Goal: Information Seeking & Learning: Check status

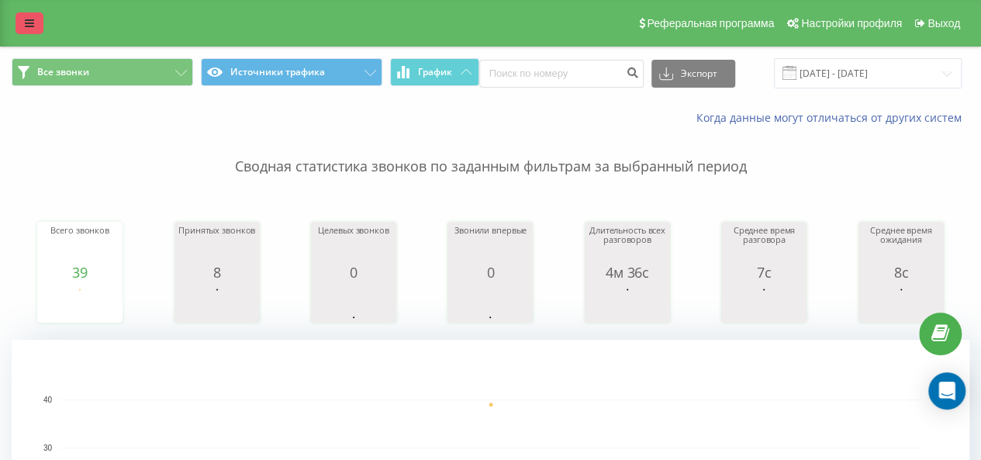
click at [36, 24] on link at bounding box center [30, 23] width 28 height 22
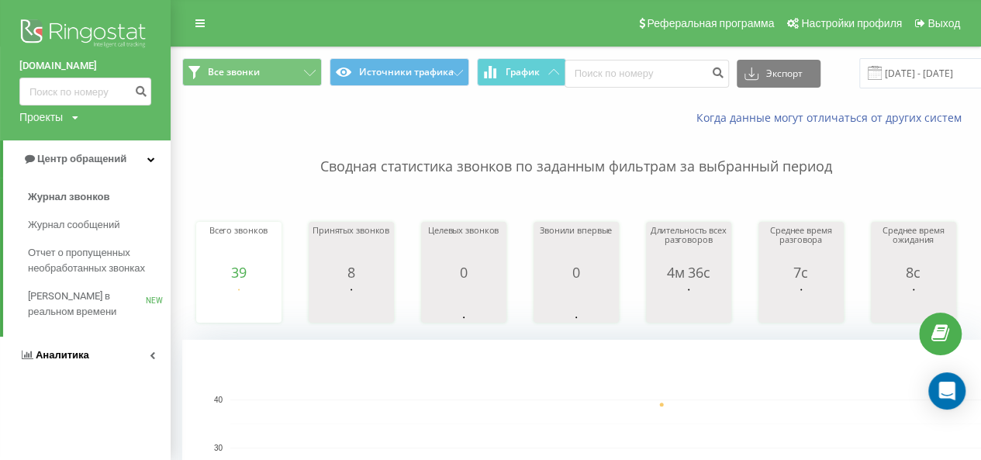
click at [61, 367] on link "Аналитика" at bounding box center [85, 355] width 171 height 37
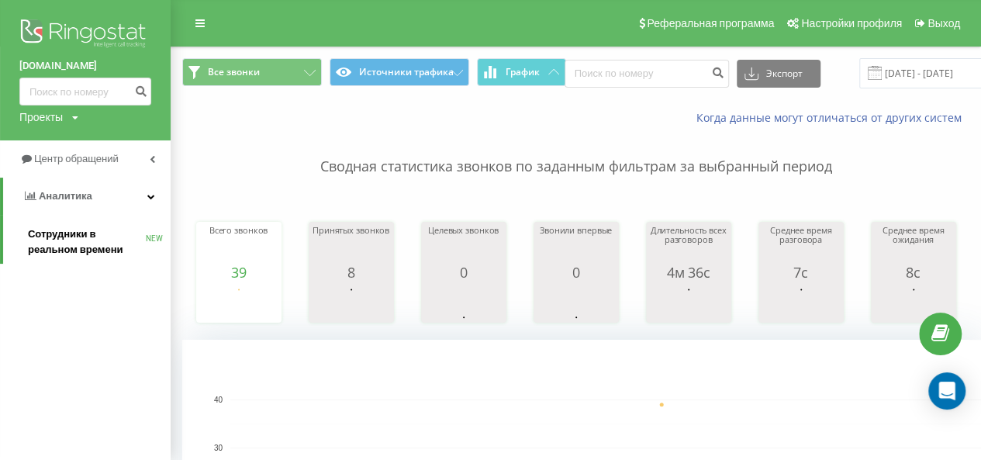
click at [66, 250] on span "Сотрудники в реальном времени" at bounding box center [87, 242] width 118 height 31
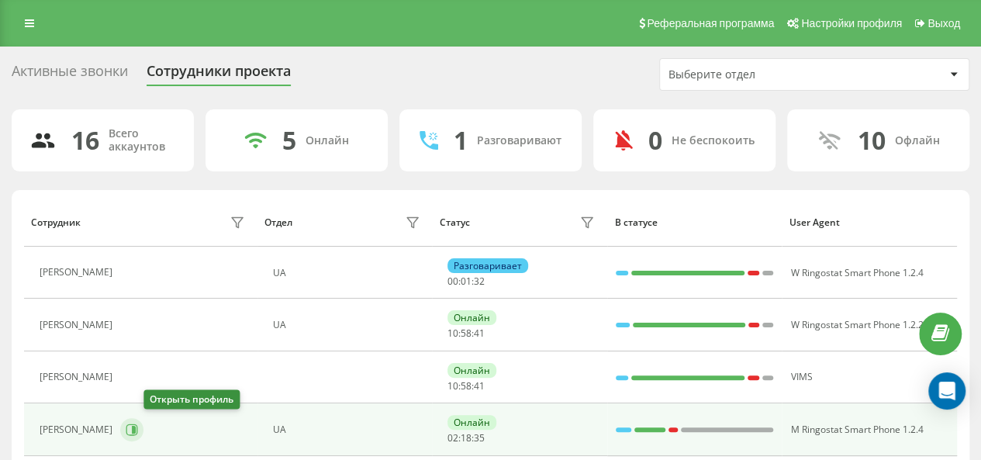
click at [138, 429] on icon at bounding box center [132, 430] width 12 height 12
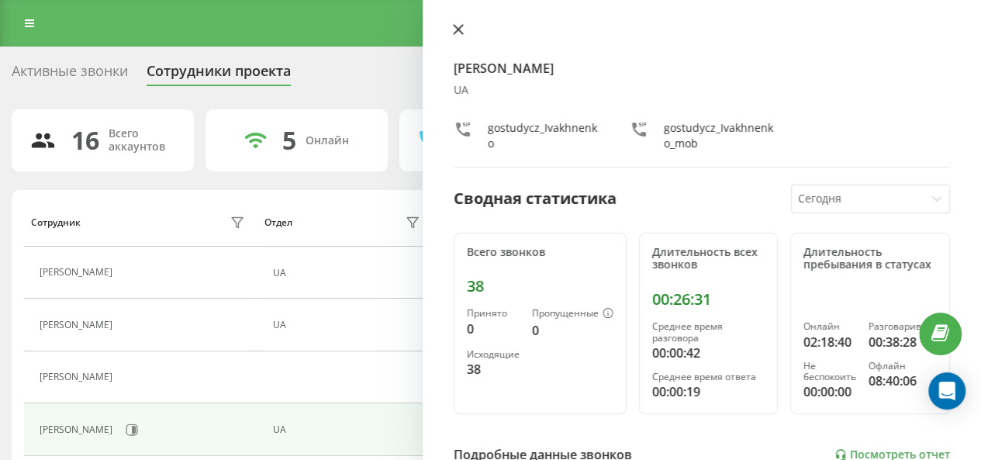
click at [453, 29] on icon at bounding box center [458, 29] width 11 height 11
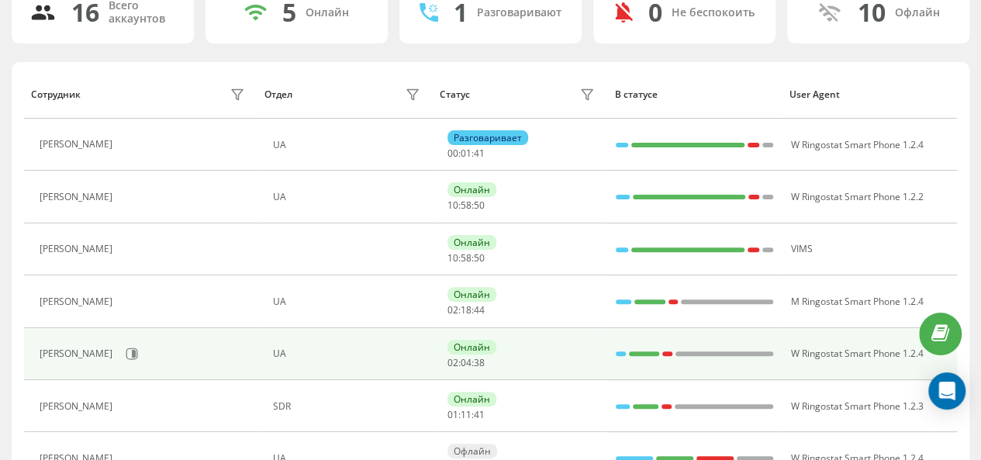
scroll to position [127, 0]
click at [141, 343] on button at bounding box center [131, 354] width 23 height 23
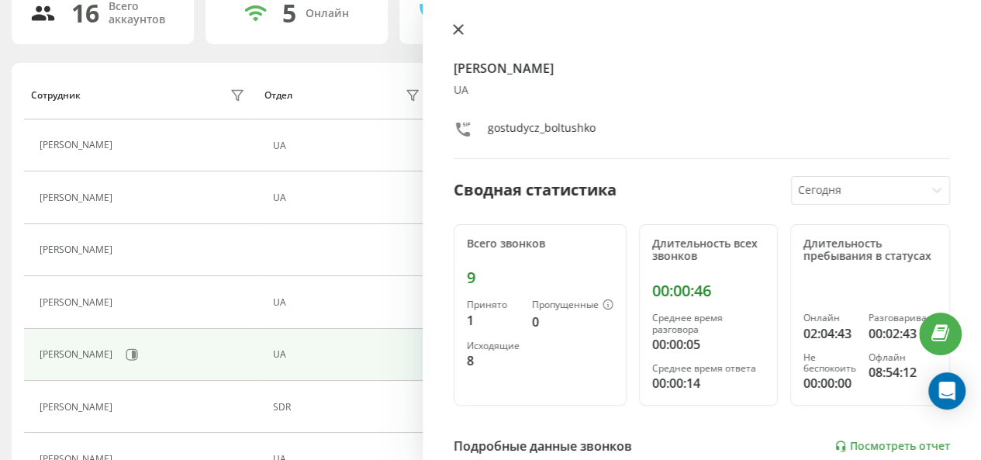
click at [461, 27] on icon at bounding box center [458, 29] width 9 height 9
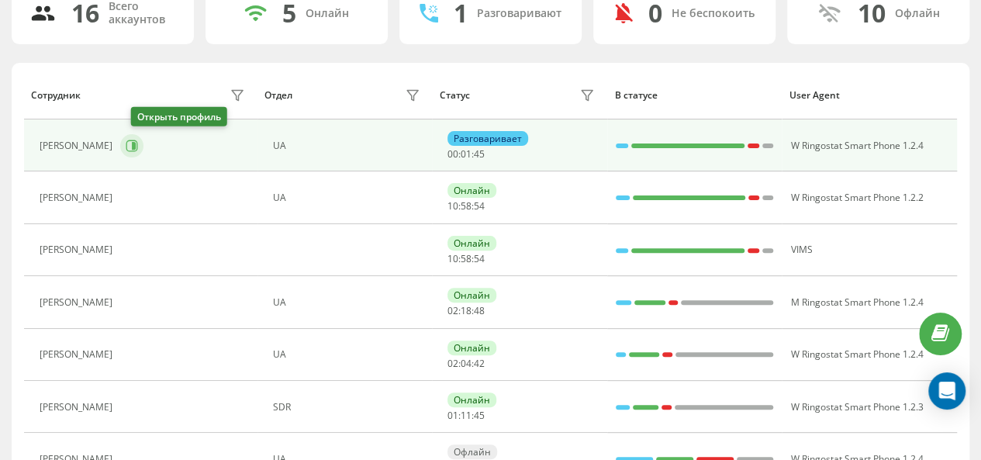
click at [137, 147] on icon at bounding box center [132, 146] width 12 height 12
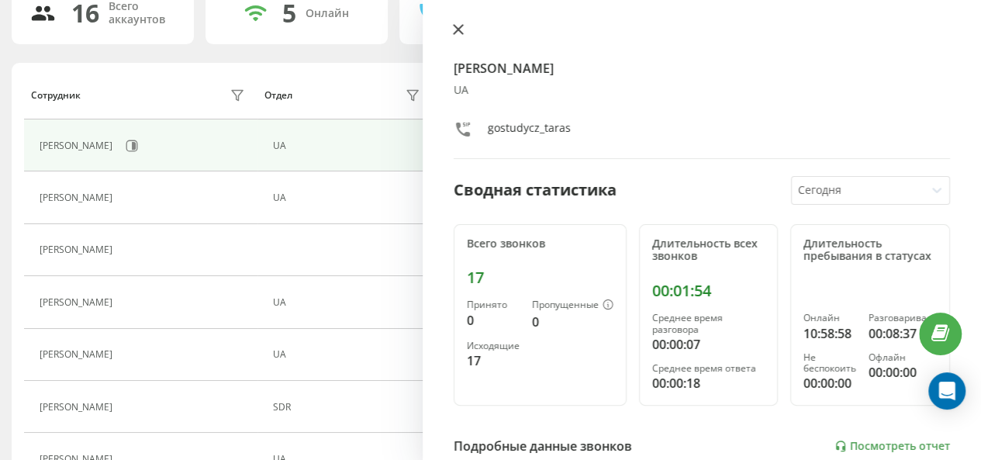
click at [453, 29] on icon at bounding box center [458, 29] width 11 height 11
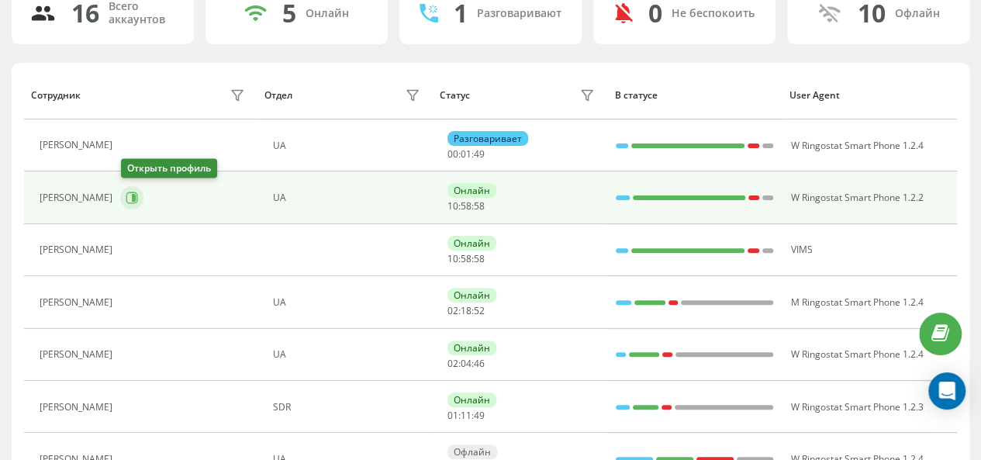
click at [125, 199] on button at bounding box center [131, 197] width 23 height 23
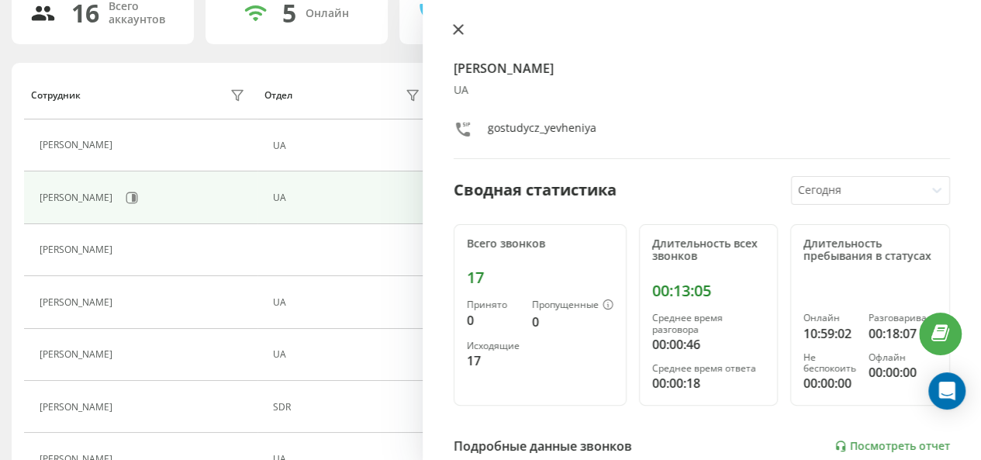
click at [458, 33] on icon at bounding box center [458, 29] width 11 height 11
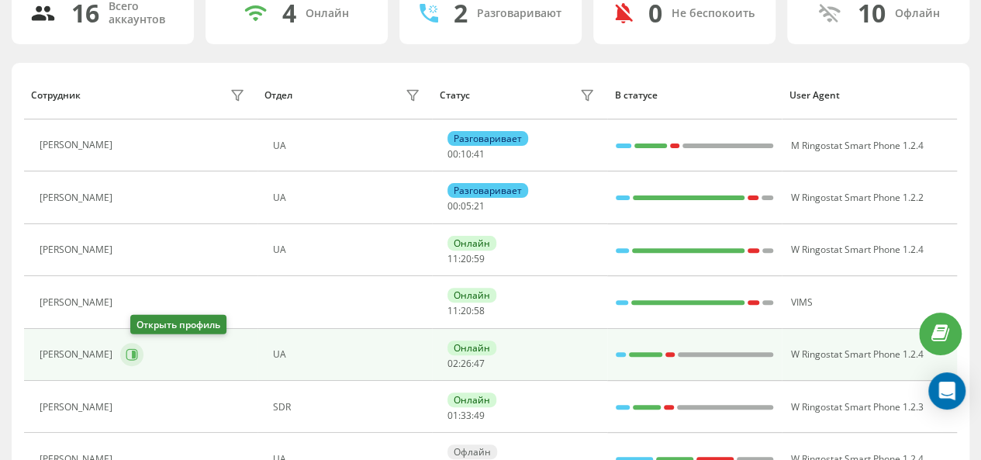
click at [136, 351] on icon at bounding box center [134, 355] width 4 height 8
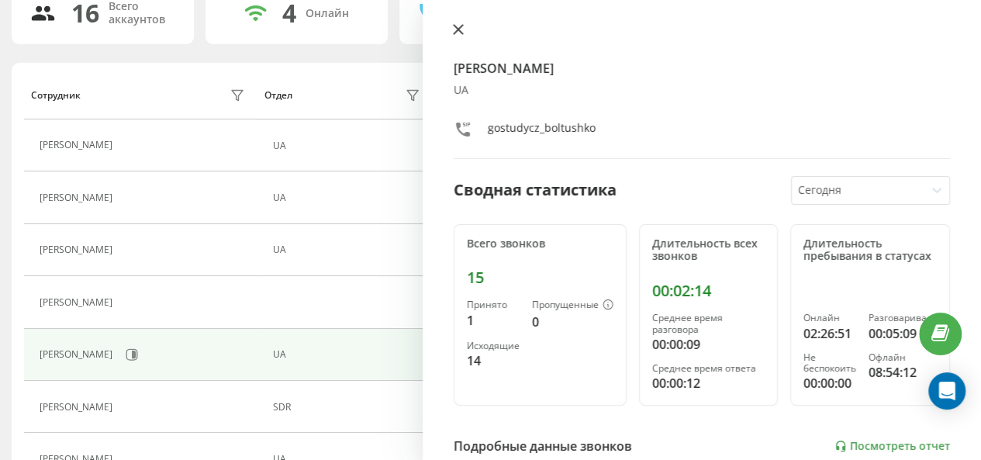
click at [459, 27] on icon at bounding box center [458, 29] width 9 height 9
